Goal: Task Accomplishment & Management: Complete application form

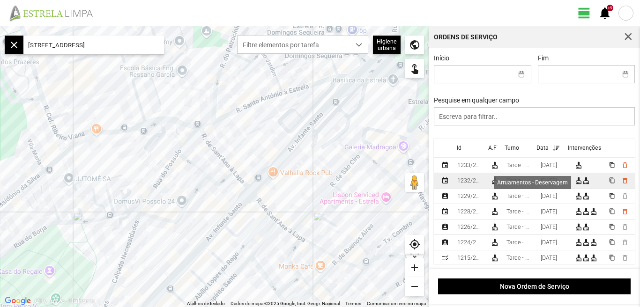
click at [575, 183] on div "cleaning_services" at bounding box center [578, 180] width 7 height 7
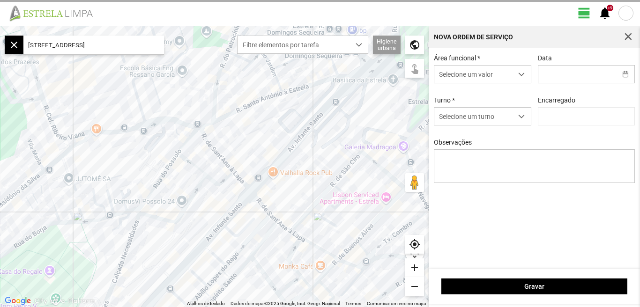
type input "[DATE]"
type input "[PERSON_NAME]"
type textarea "[PERSON_NAME]: Descanso"
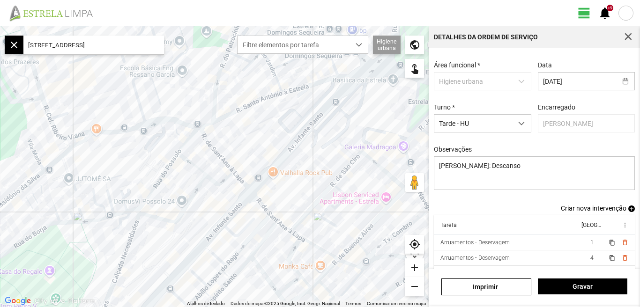
scroll to position [51, 0]
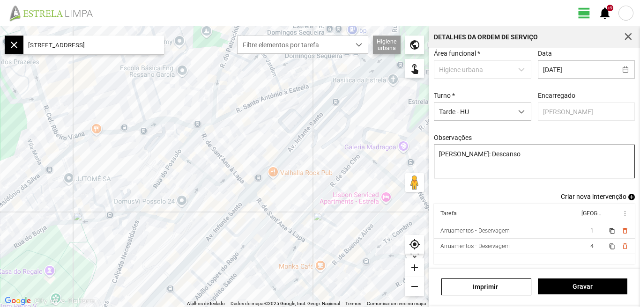
click at [596, 195] on span "Criar nova intervenção" at bounding box center [594, 196] width 66 height 7
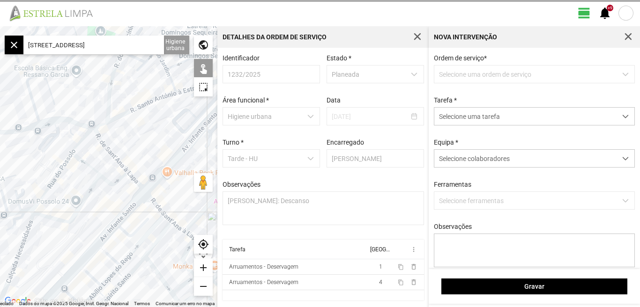
scroll to position [2, 0]
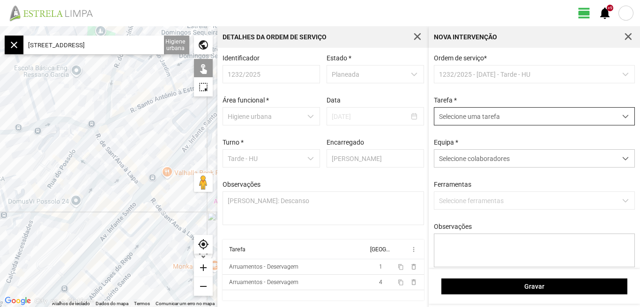
click at [622, 116] on span "dropdown trigger" at bounding box center [625, 116] width 7 height 7
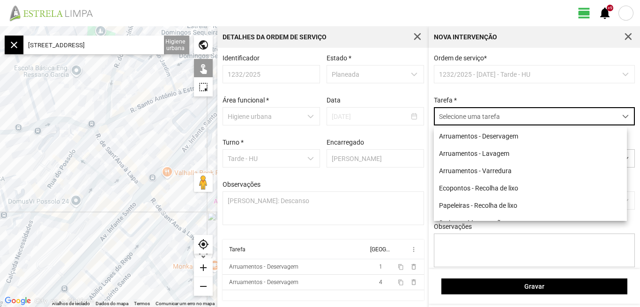
scroll to position [5, 42]
click at [491, 171] on li "Arruamentos - Varredura" at bounding box center [530, 170] width 193 height 17
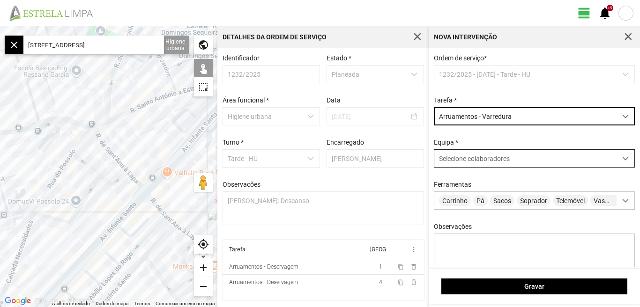
click at [622, 160] on span at bounding box center [625, 159] width 7 height 7
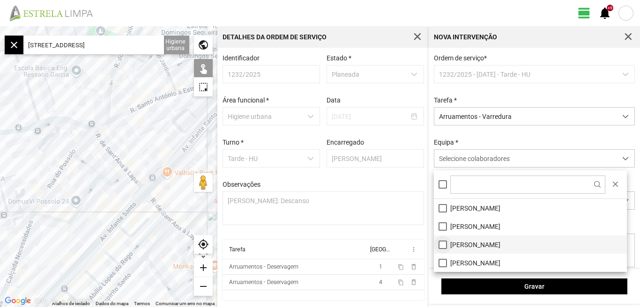
click at [444, 248] on li "[PERSON_NAME]" at bounding box center [530, 245] width 193 height 18
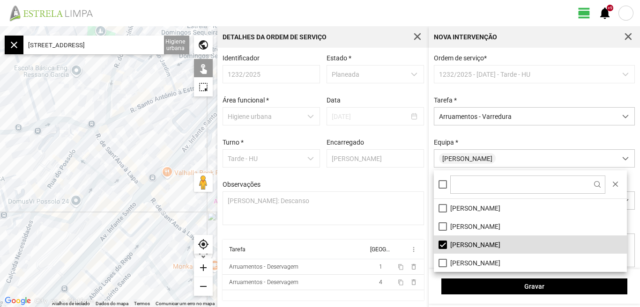
click at [388, 18] on fbc-header "view_day +9 notifications" at bounding box center [320, 13] width 640 height 26
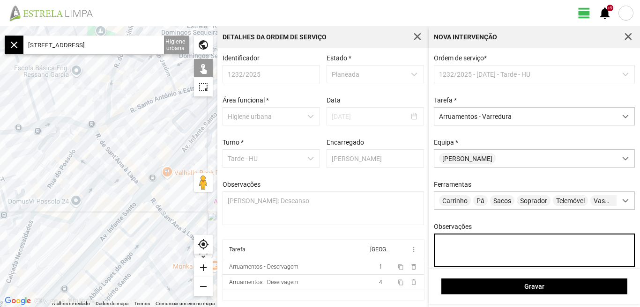
click at [449, 248] on textarea "Observações" at bounding box center [534, 251] width 201 height 34
type textarea "c"
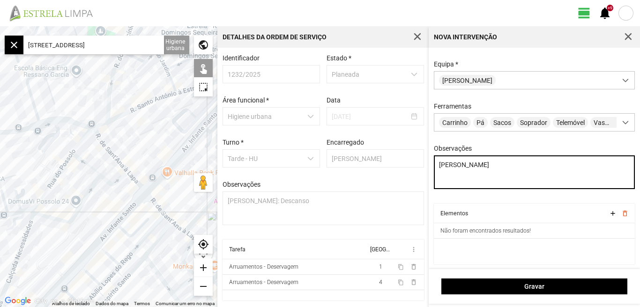
type textarea "[PERSON_NAME]"
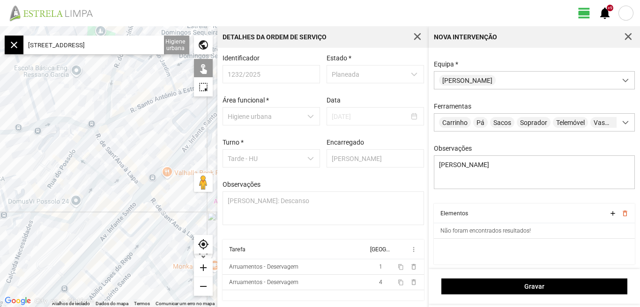
click at [151, 46] on input "[STREET_ADDRESS]" at bounding box center [93, 45] width 141 height 19
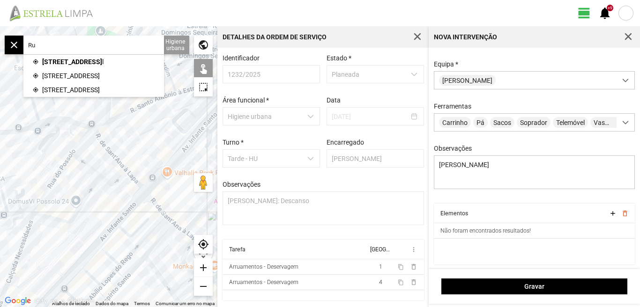
type input "R"
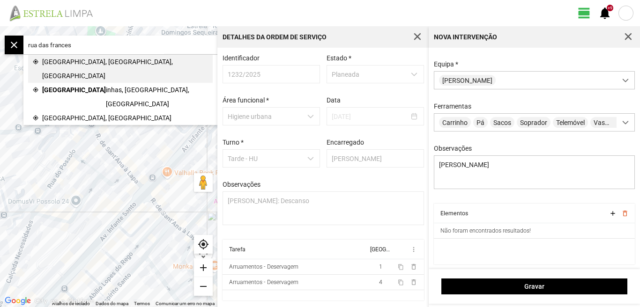
click at [98, 62] on span "[GEOGRAPHIC_DATA], [GEOGRAPHIC_DATA], [GEOGRAPHIC_DATA]" at bounding box center [125, 69] width 166 height 28
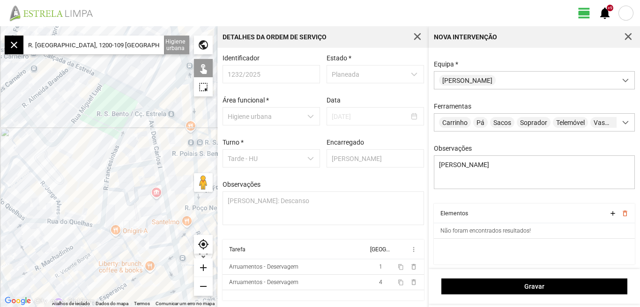
click at [128, 117] on div at bounding box center [108, 166] width 217 height 281
click at [131, 119] on div at bounding box center [108, 166] width 217 height 281
click at [130, 115] on div at bounding box center [108, 166] width 217 height 281
click at [106, 181] on div at bounding box center [108, 166] width 217 height 281
click at [129, 165] on div at bounding box center [108, 166] width 217 height 281
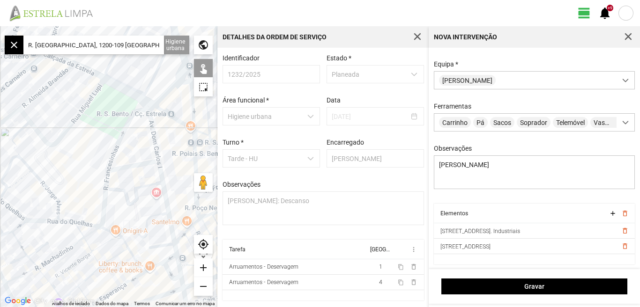
click at [133, 165] on div at bounding box center [108, 166] width 217 height 281
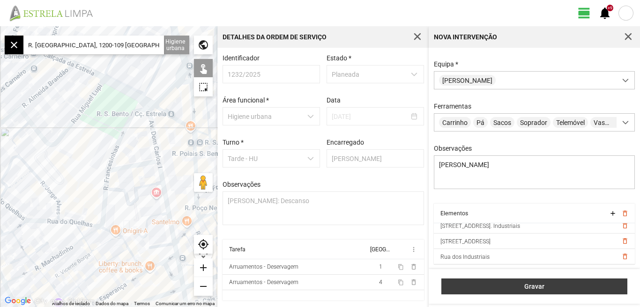
click at [530, 290] on span "Gravar" at bounding box center [535, 286] width 176 height 7
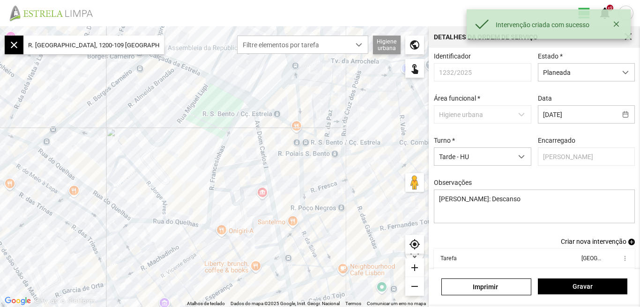
drag, startPoint x: 640, startPoint y: 209, endPoint x: 640, endPoint y: 235, distance: 25.3
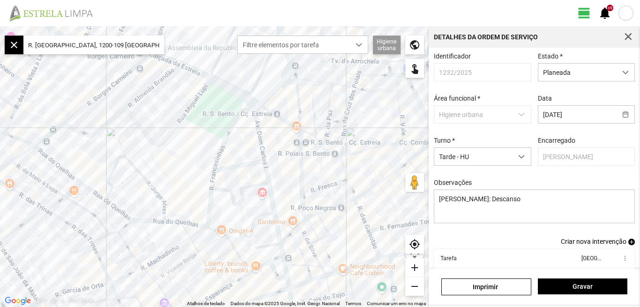
scroll to position [51, 0]
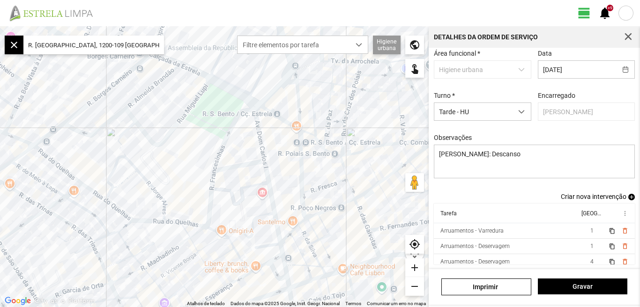
click at [583, 197] on span "Criar nova intervenção" at bounding box center [594, 196] width 66 height 7
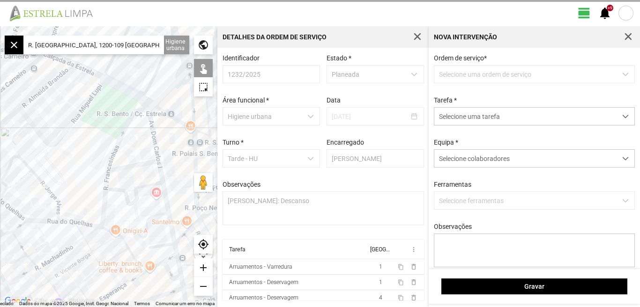
scroll to position [2, 0]
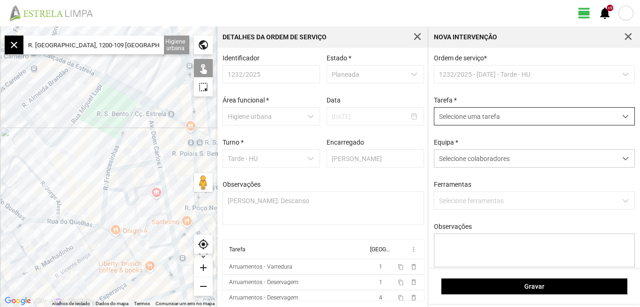
click at [620, 114] on div "dropdown trigger" at bounding box center [626, 116] width 18 height 17
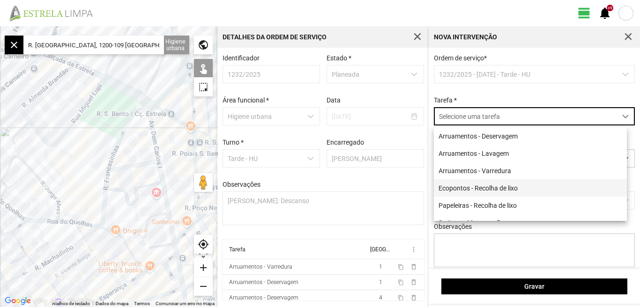
click at [493, 190] on li "Ecopontos - Recolha de lixo" at bounding box center [530, 187] width 193 height 17
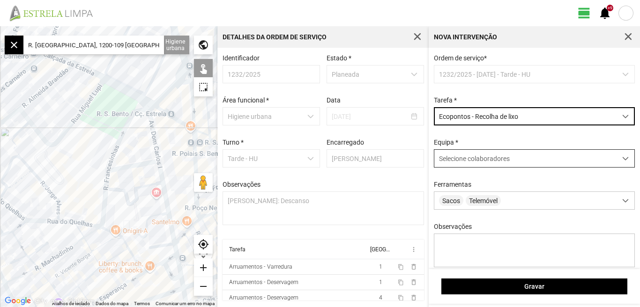
click at [622, 162] on span at bounding box center [625, 159] width 7 height 7
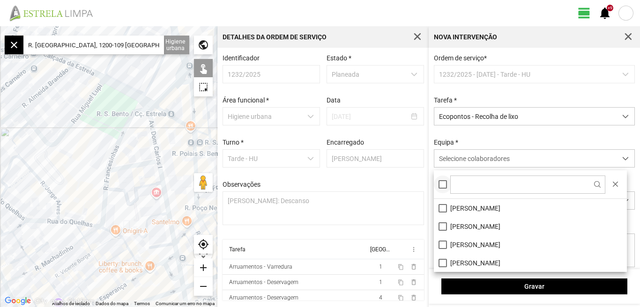
click at [444, 186] on div at bounding box center [443, 184] width 8 height 8
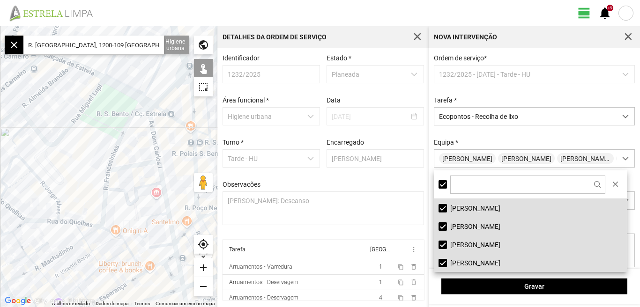
click at [132, 112] on div at bounding box center [108, 166] width 217 height 281
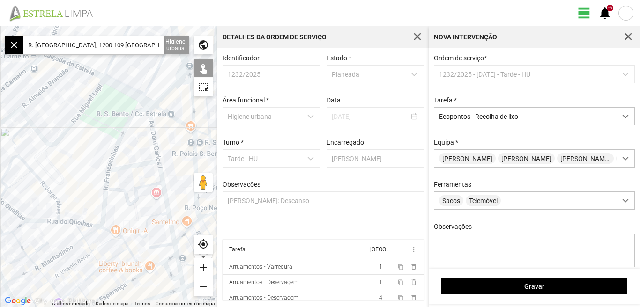
click at [132, 167] on div at bounding box center [108, 166] width 217 height 281
click at [103, 216] on div at bounding box center [108, 166] width 217 height 281
click at [109, 228] on div at bounding box center [108, 166] width 217 height 281
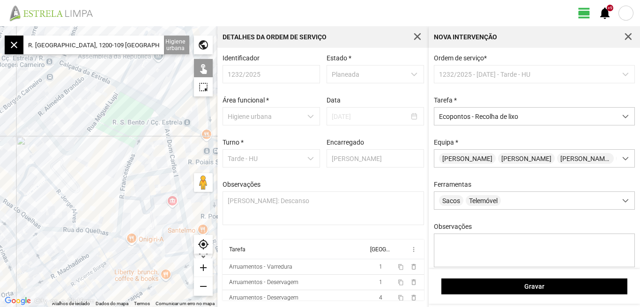
drag, startPoint x: 67, startPoint y: 180, endPoint x: 102, endPoint y: 197, distance: 38.1
click at [102, 200] on div at bounding box center [108, 166] width 217 height 281
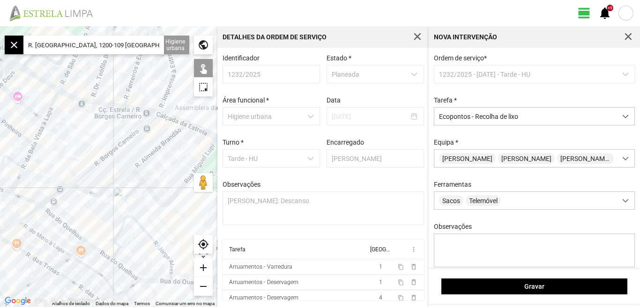
drag, startPoint x: 93, startPoint y: 166, endPoint x: 130, endPoint y: 185, distance: 41.5
click at [130, 185] on div at bounding box center [108, 166] width 217 height 281
click at [79, 178] on div at bounding box center [108, 166] width 217 height 281
click at [57, 216] on div at bounding box center [108, 166] width 217 height 281
click at [68, 75] on div at bounding box center [108, 166] width 217 height 281
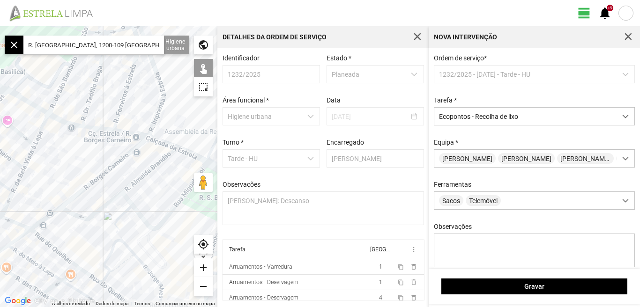
drag, startPoint x: 73, startPoint y: 135, endPoint x: 78, endPoint y: 156, distance: 22.2
click at [60, 159] on div at bounding box center [108, 166] width 217 height 281
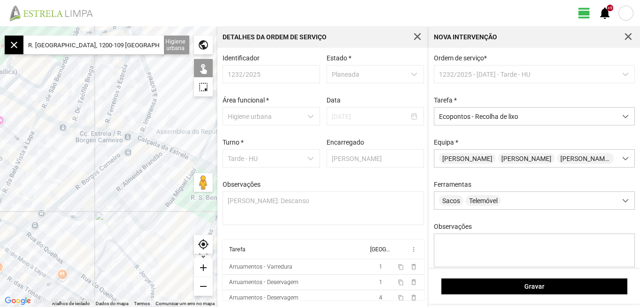
click at [153, 43] on input "R. [GEOGRAPHIC_DATA], 1200-109 [GEOGRAPHIC_DATA], [GEOGRAPHIC_DATA]" at bounding box center [93, 45] width 141 height 19
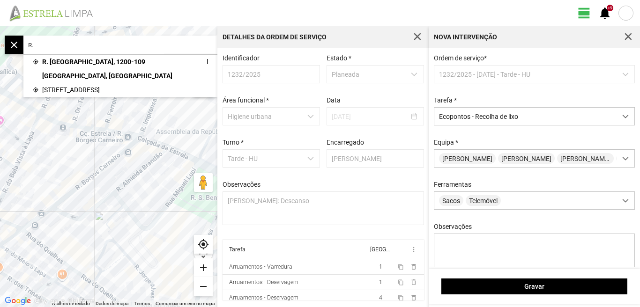
type input "R"
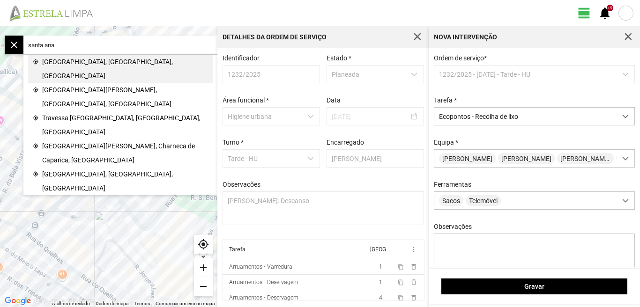
click at [101, 64] on span "[GEOGRAPHIC_DATA], [GEOGRAPHIC_DATA], [GEOGRAPHIC_DATA]" at bounding box center [125, 69] width 166 height 28
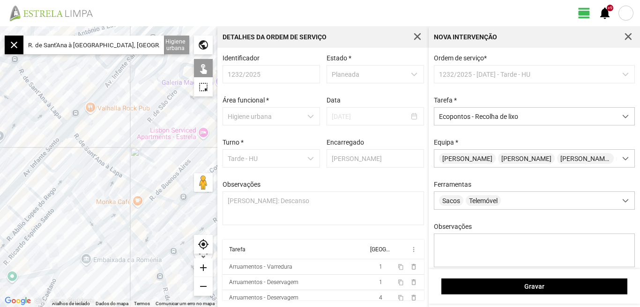
click at [73, 138] on div at bounding box center [108, 166] width 217 height 281
click at [77, 164] on div at bounding box center [108, 166] width 217 height 281
click at [97, 170] on div at bounding box center [108, 166] width 217 height 281
click at [75, 199] on div at bounding box center [108, 166] width 217 height 281
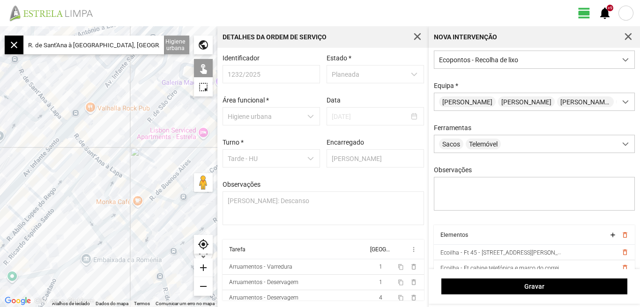
scroll to position [83, 0]
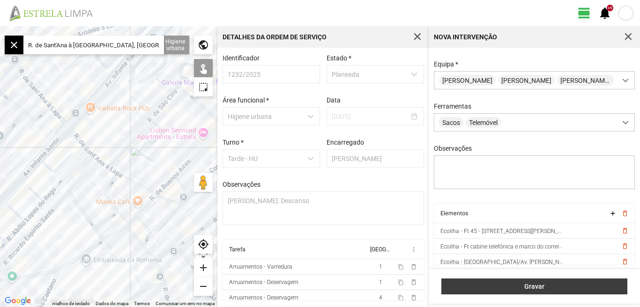
click at [524, 290] on span "Gravar" at bounding box center [535, 286] width 176 height 7
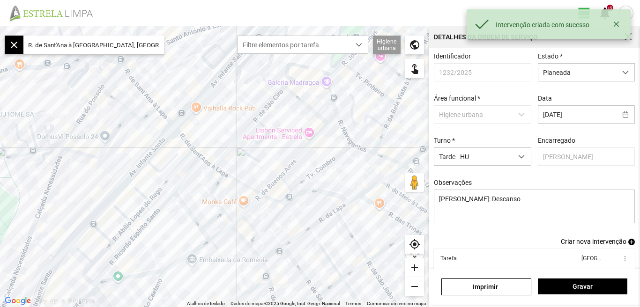
scroll to position [51, 0]
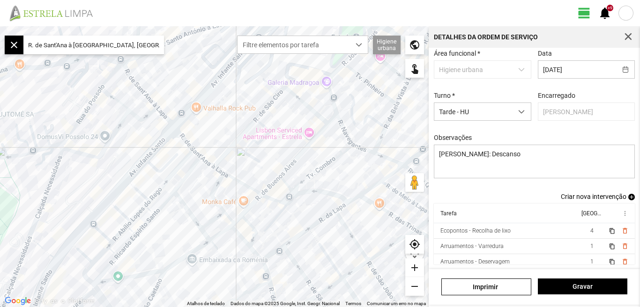
click at [588, 197] on span "Criar nova intervenção" at bounding box center [594, 196] width 66 height 7
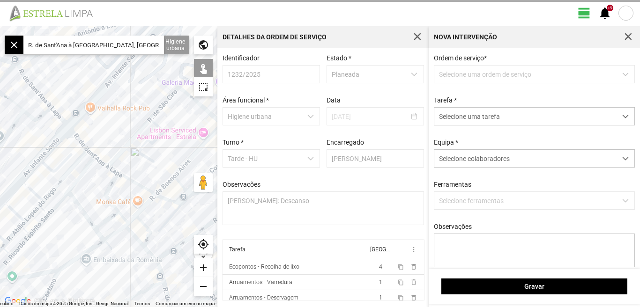
scroll to position [2, 0]
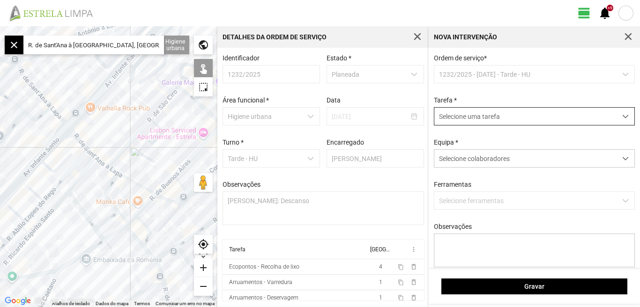
click at [622, 116] on span "dropdown trigger" at bounding box center [625, 116] width 7 height 7
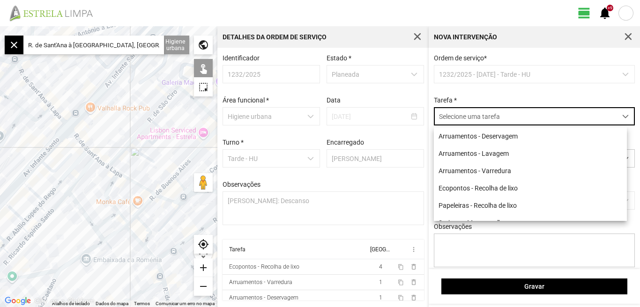
scroll to position [5, 42]
click at [493, 208] on li "Papeleiras - Recolha de lixo" at bounding box center [530, 205] width 193 height 17
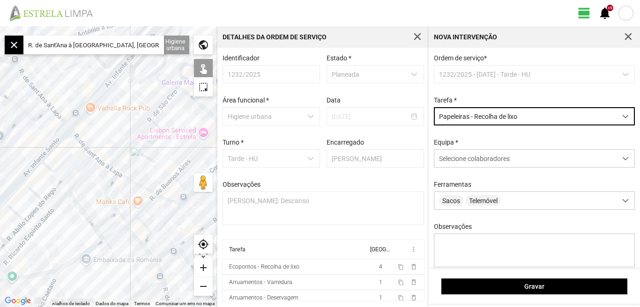
click at [140, 42] on input "R. de Sant'Ana à [GEOGRAPHIC_DATA], [GEOGRAPHIC_DATA], [GEOGRAPHIC_DATA]" at bounding box center [93, 45] width 141 height 19
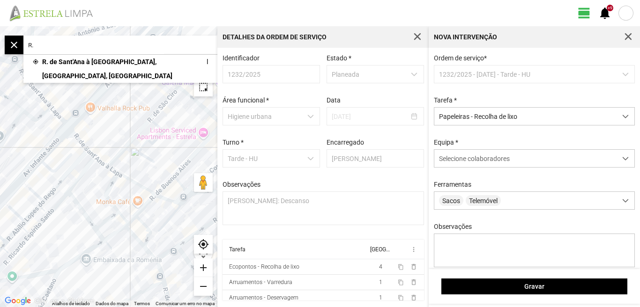
type input "R"
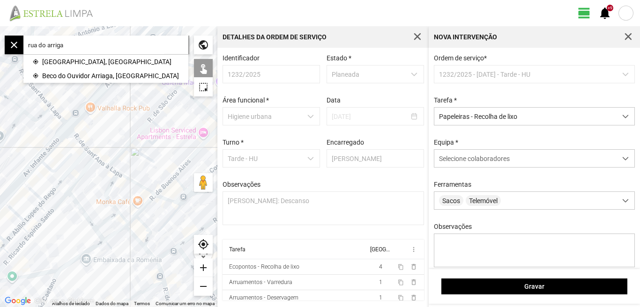
click at [82, 48] on input "rua do arriga" at bounding box center [93, 45] width 141 height 19
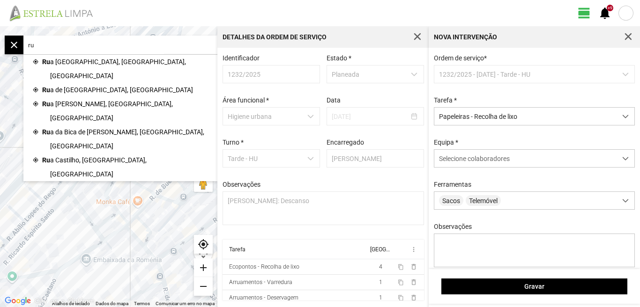
type input "r"
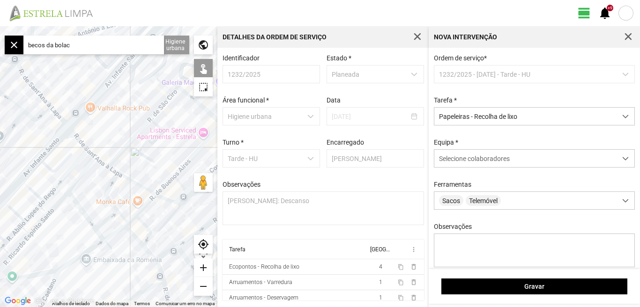
click at [54, 44] on input "becos da bolac" at bounding box center [93, 45] width 141 height 19
click at [86, 53] on input "becos das bolac" at bounding box center [93, 45] width 141 height 19
type input "becos das bolachas"
click at [95, 50] on input "becos das bolachas" at bounding box center [93, 45] width 141 height 19
drag, startPoint x: 95, startPoint y: 45, endPoint x: 0, endPoint y: 52, distance: 95.4
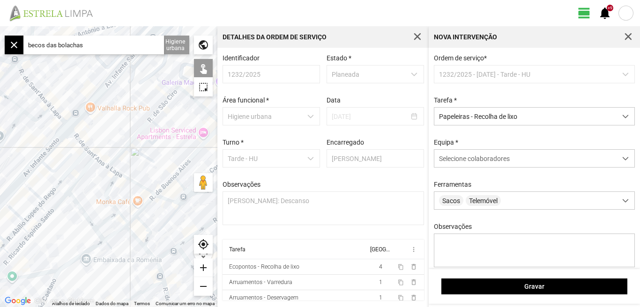
click at [0, 26] on fbc-map "← Mover para a esquerda → Mover para a direita ↑ Mover para cima ↓ Mover para b…" at bounding box center [0, 26] width 0 height 0
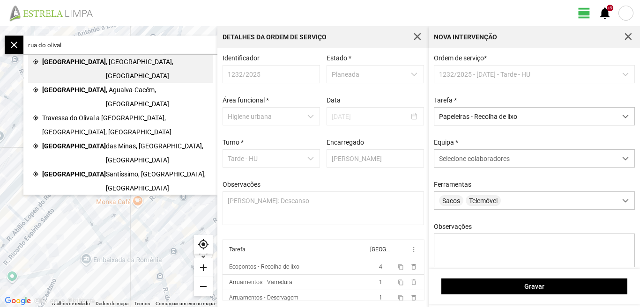
click at [69, 59] on span "[GEOGRAPHIC_DATA]" at bounding box center [74, 69] width 64 height 28
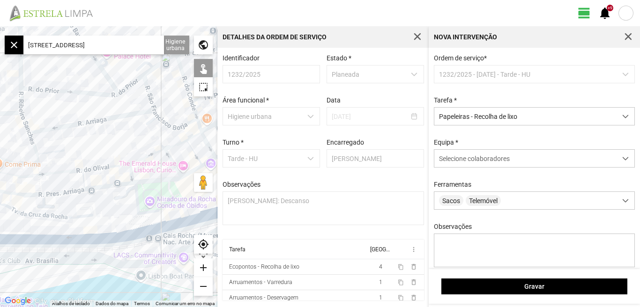
click at [205, 268] on div "add" at bounding box center [203, 268] width 19 height 19
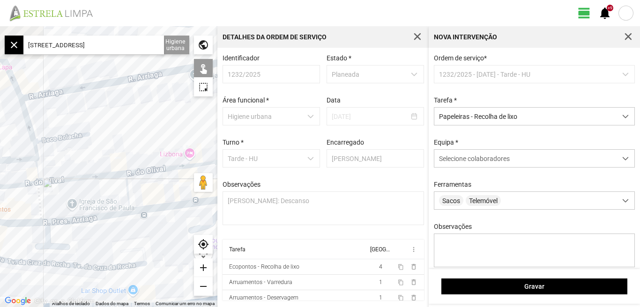
drag, startPoint x: 28, startPoint y: 146, endPoint x: 110, endPoint y: 145, distance: 82.5
click at [110, 145] on div at bounding box center [108, 166] width 217 height 281
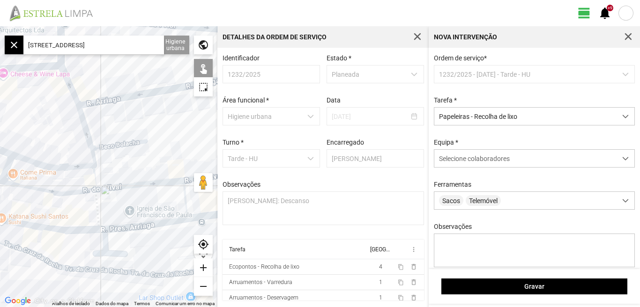
drag, startPoint x: 106, startPoint y: 103, endPoint x: 150, endPoint y: 112, distance: 45.0
click at [150, 112] on div at bounding box center [108, 166] width 217 height 281
click at [99, 102] on div at bounding box center [108, 166] width 217 height 281
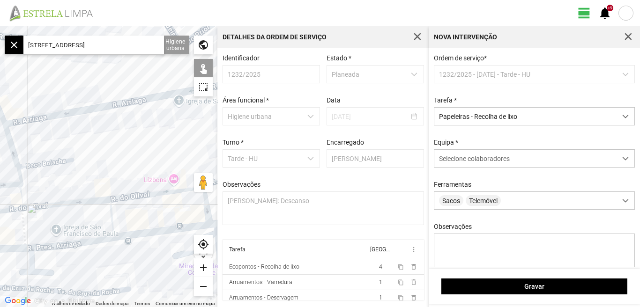
drag, startPoint x: 84, startPoint y: 134, endPoint x: 56, endPoint y: 138, distance: 27.9
click at [57, 138] on div at bounding box center [108, 166] width 217 height 281
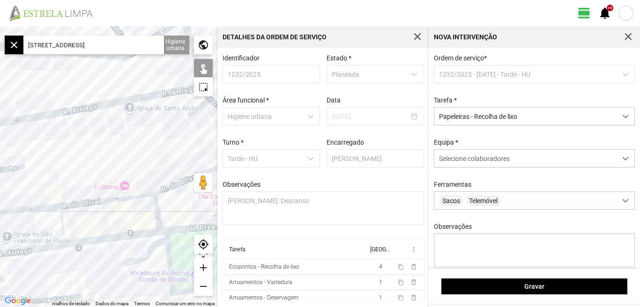
drag, startPoint x: 92, startPoint y: 128, endPoint x: 106, endPoint y: 97, distance: 34.0
click at [105, 98] on div at bounding box center [108, 166] width 217 height 281
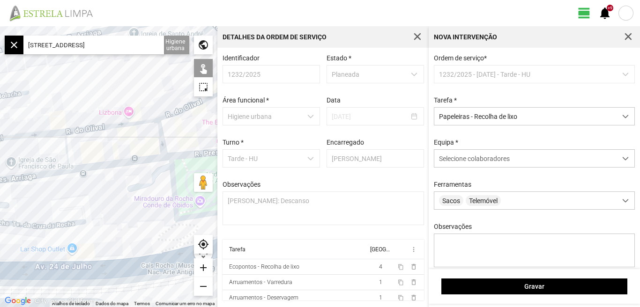
drag, startPoint x: 89, startPoint y: 119, endPoint x: 59, endPoint y: 89, distance: 42.1
click at [59, 89] on div at bounding box center [108, 166] width 217 height 281
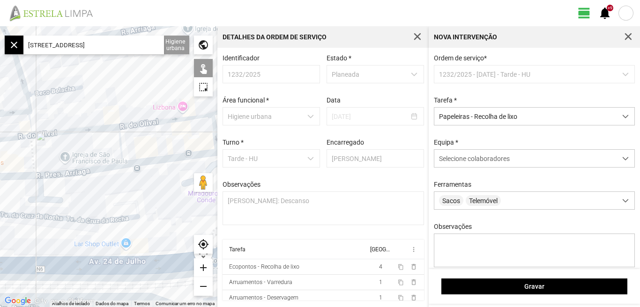
drag, startPoint x: 138, startPoint y: 97, endPoint x: 202, endPoint y: 97, distance: 64.2
click at [202, 97] on div at bounding box center [108, 166] width 217 height 281
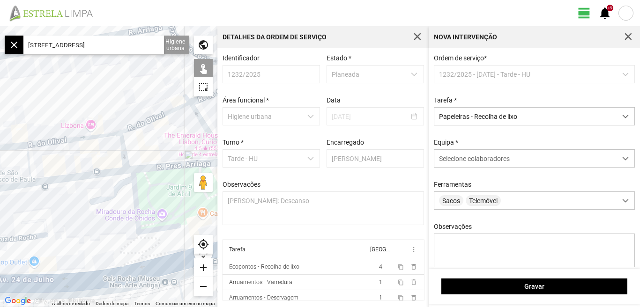
drag, startPoint x: 35, startPoint y: 152, endPoint x: 29, endPoint y: 154, distance: 6.3
click at [29, 154] on div at bounding box center [108, 166] width 217 height 281
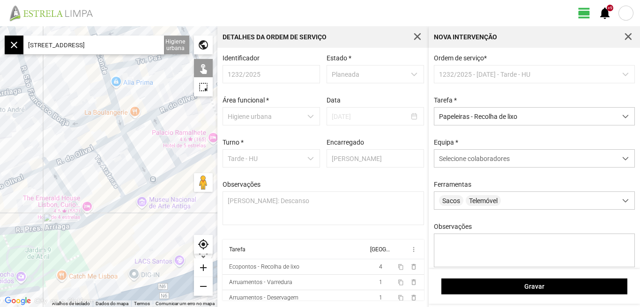
drag, startPoint x: 83, startPoint y: 136, endPoint x: 76, endPoint y: 164, distance: 29.0
click at [76, 164] on div at bounding box center [108, 166] width 217 height 281
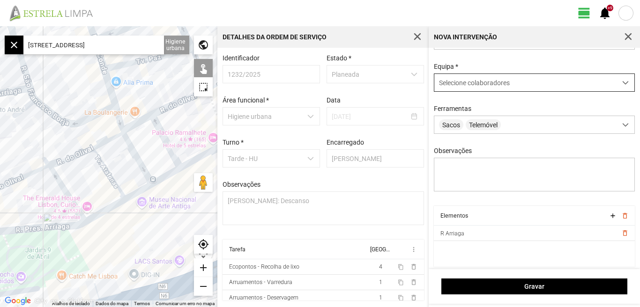
click at [622, 86] on span at bounding box center [625, 83] width 7 height 7
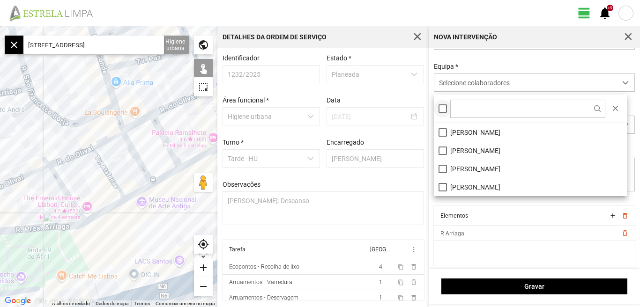
click at [446, 110] on div at bounding box center [443, 108] width 8 height 8
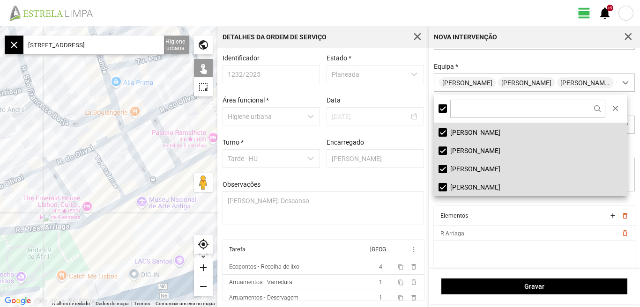
click at [139, 42] on input "[STREET_ADDRESS]" at bounding box center [93, 45] width 141 height 19
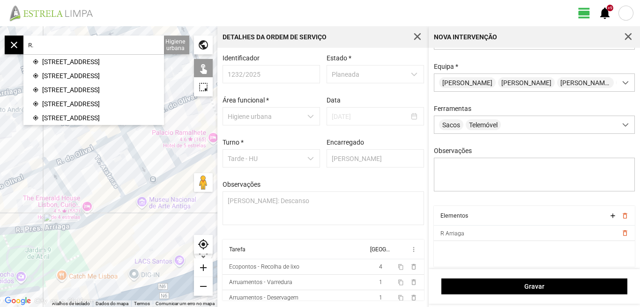
type input "R"
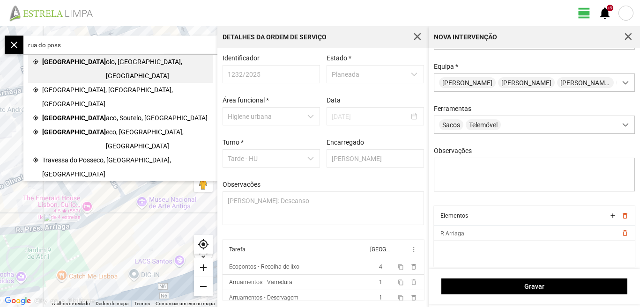
click at [106, 63] on span "olo, [GEOGRAPHIC_DATA], [GEOGRAPHIC_DATA]" at bounding box center [157, 69] width 102 height 28
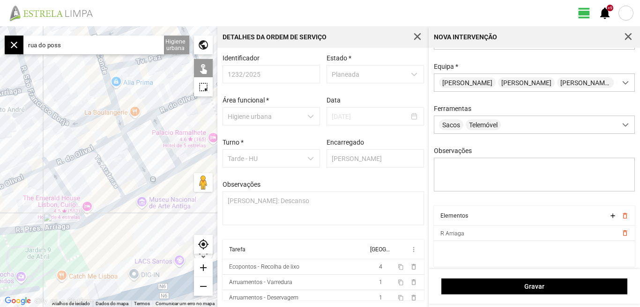
type input "[STREET_ADDRESS]"
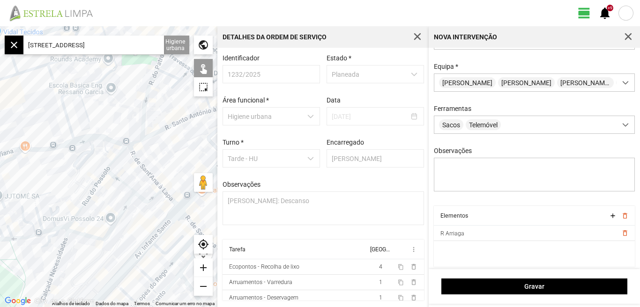
click at [198, 263] on div "add" at bounding box center [203, 268] width 19 height 19
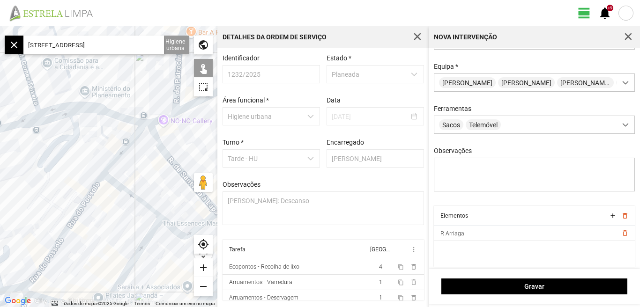
click at [126, 136] on div at bounding box center [108, 166] width 217 height 281
click at [120, 191] on div at bounding box center [108, 166] width 217 height 281
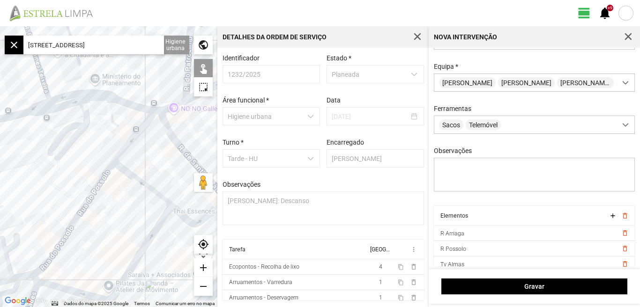
drag, startPoint x: 90, startPoint y: 210, endPoint x: 138, endPoint y: 152, distance: 74.9
click at [137, 154] on div at bounding box center [108, 166] width 217 height 281
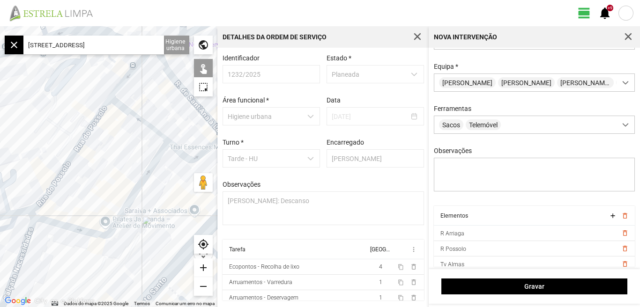
drag, startPoint x: 90, startPoint y: 186, endPoint x: 75, endPoint y: 183, distance: 14.9
click at [75, 183] on div at bounding box center [108, 166] width 217 height 281
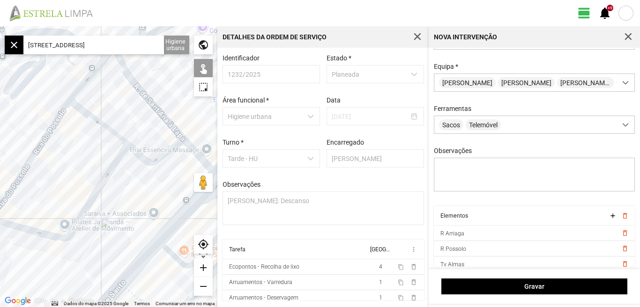
drag, startPoint x: 104, startPoint y: 177, endPoint x: 69, endPoint y: 182, distance: 35.5
click at [69, 182] on div at bounding box center [108, 166] width 217 height 281
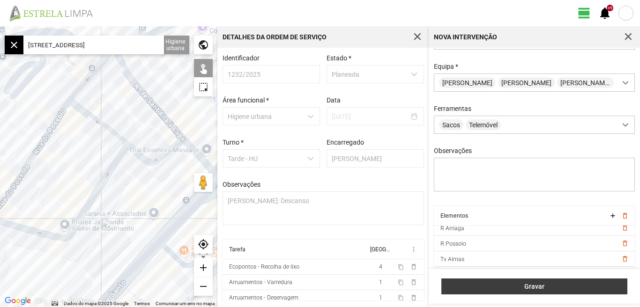
click at [534, 286] on span "Gravar" at bounding box center [535, 286] width 176 height 7
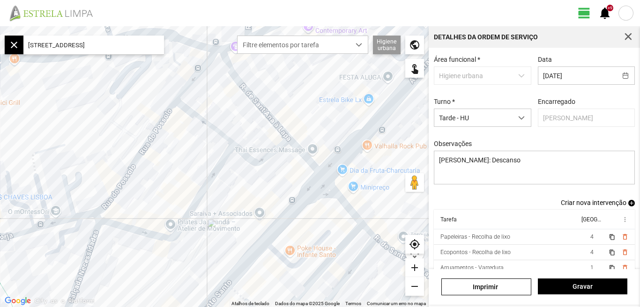
scroll to position [51, 0]
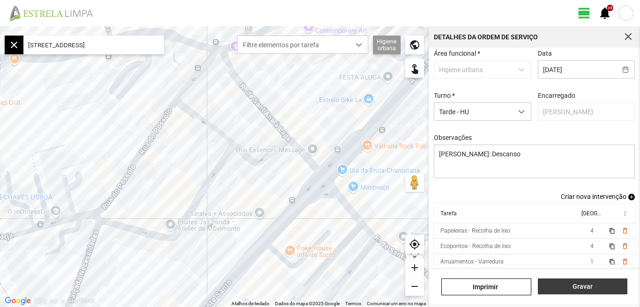
click at [575, 286] on span "Gravar" at bounding box center [583, 286] width 80 height 7
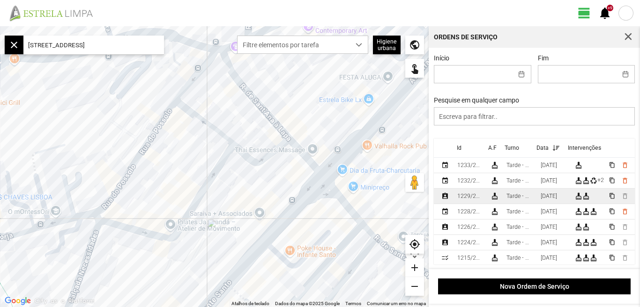
click at [552, 194] on td "[DATE]" at bounding box center [554, 196] width 34 height 15
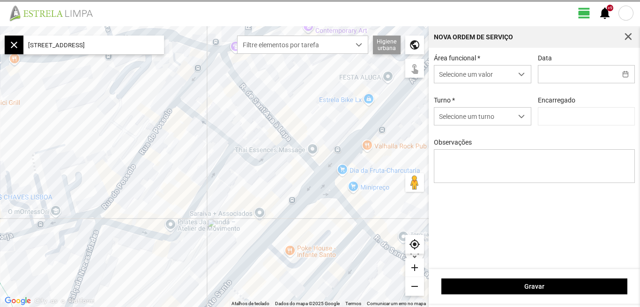
type input "[DATE]"
type textarea "[PERSON_NAME], [PERSON_NAME], [PERSON_NAME], [PERSON_NAME]: [PERSON_NAME]. falt…"
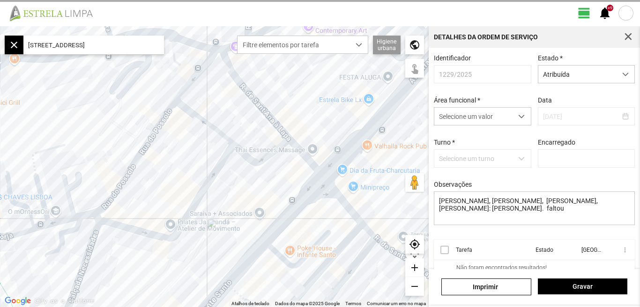
type input "[PERSON_NAME]"
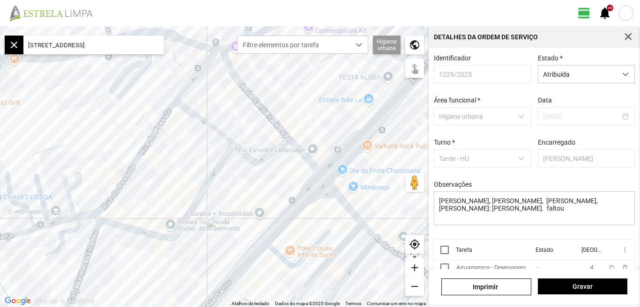
scroll to position [40, 0]
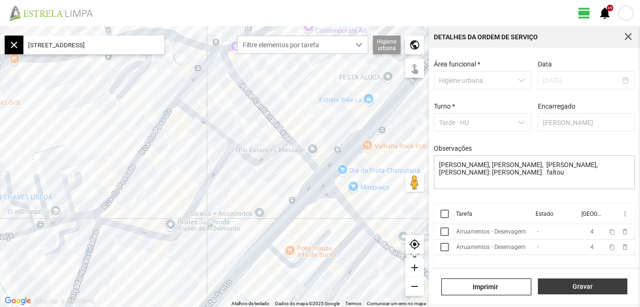
click at [583, 286] on span "Gravar" at bounding box center [583, 286] width 80 height 7
